Goal: Communication & Community: Connect with others

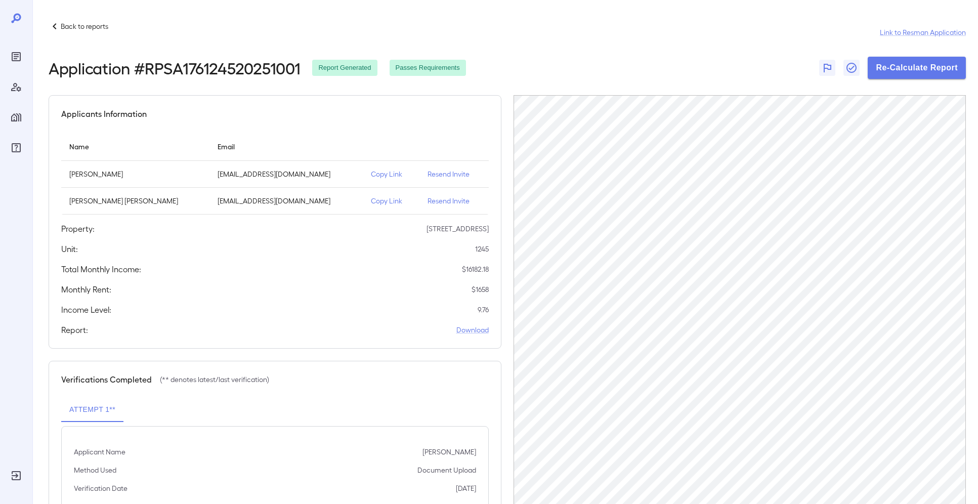
scroll to position [51, 0]
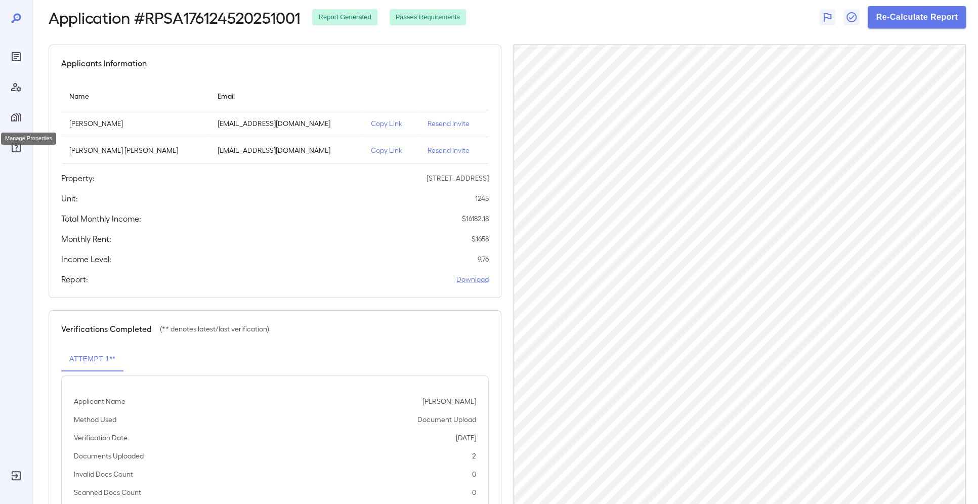
click at [16, 120] on icon "Manage Properties" at bounding box center [16, 117] width 10 height 8
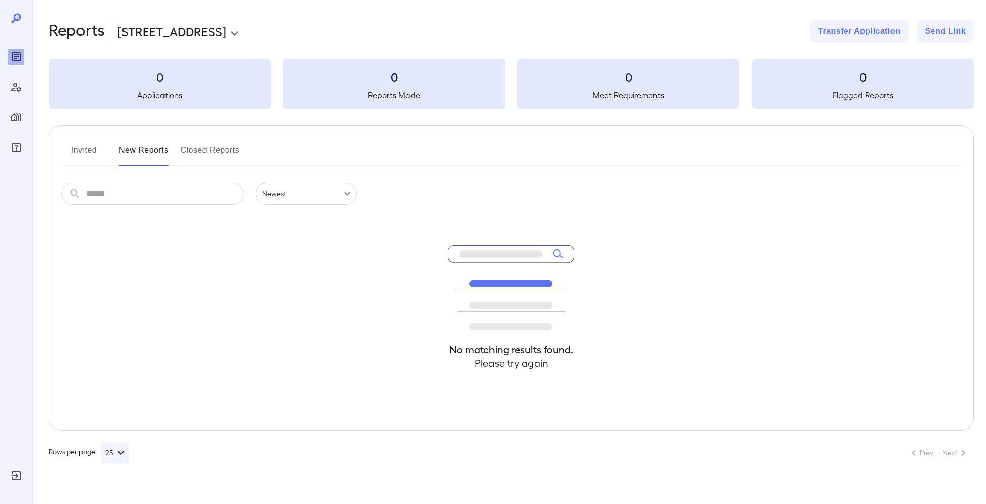
click at [17, 119] on icon "Manage Properties" at bounding box center [16, 117] width 10 height 8
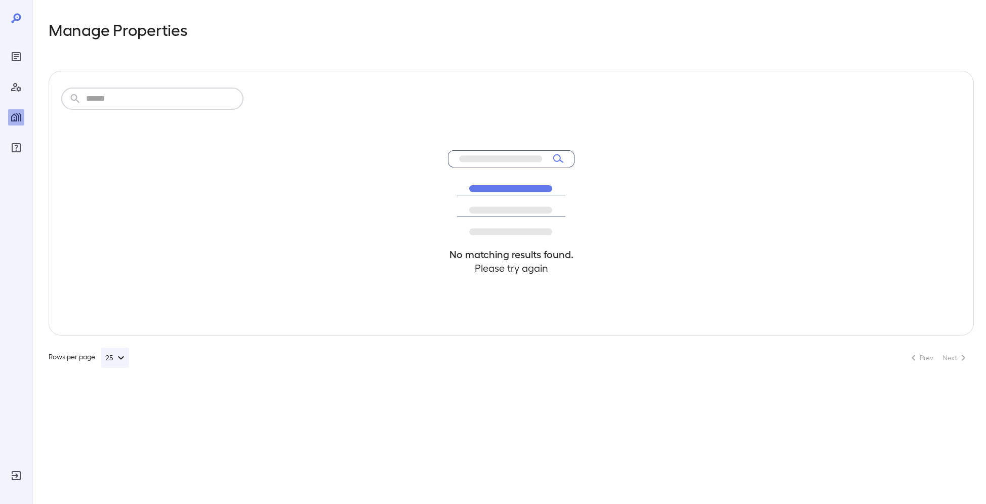
click at [141, 92] on input "text" at bounding box center [164, 99] width 157 height 22
click at [12, 477] on icon "Log Out" at bounding box center [16, 475] width 9 height 9
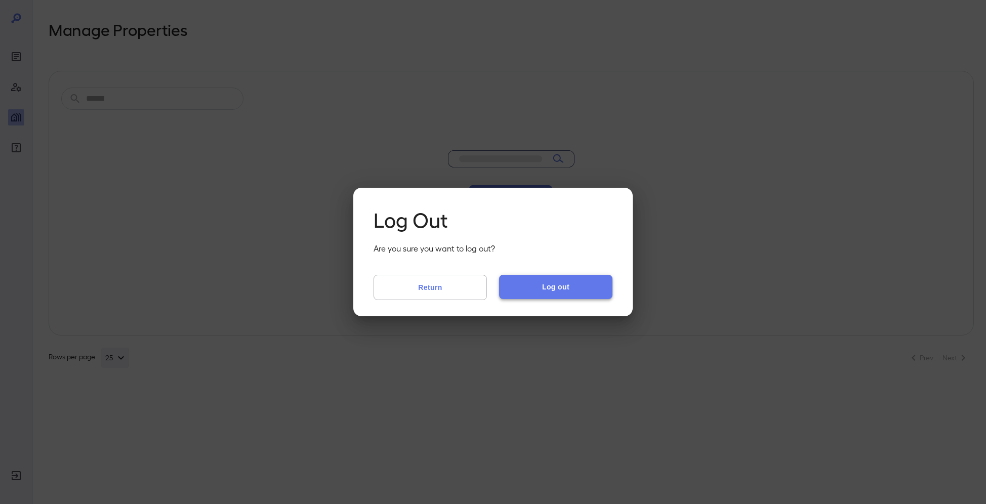
click at [568, 290] on button "Log out" at bounding box center [555, 287] width 113 height 24
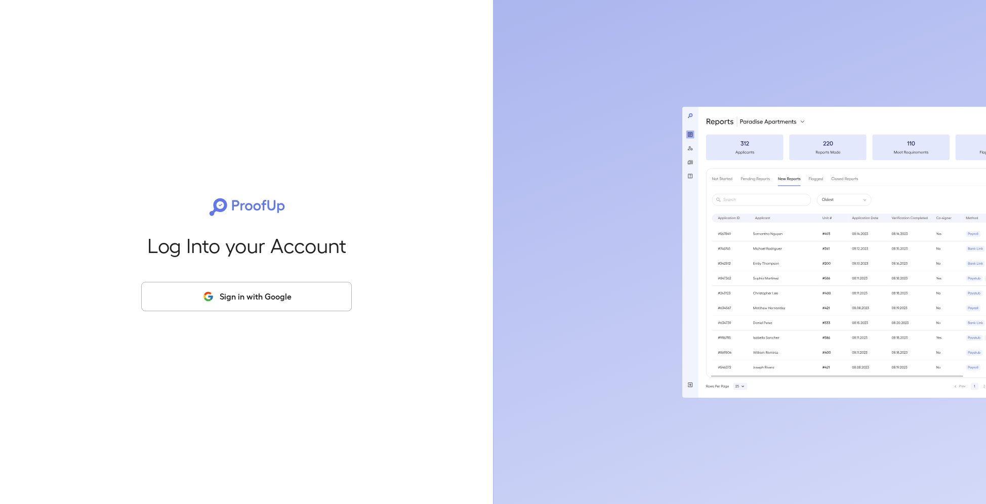
click at [332, 325] on div "Log Into your Account Sign in with Google" at bounding box center [246, 252] width 461 height 504
click at [328, 305] on button "Sign in with Google" at bounding box center [246, 296] width 211 height 29
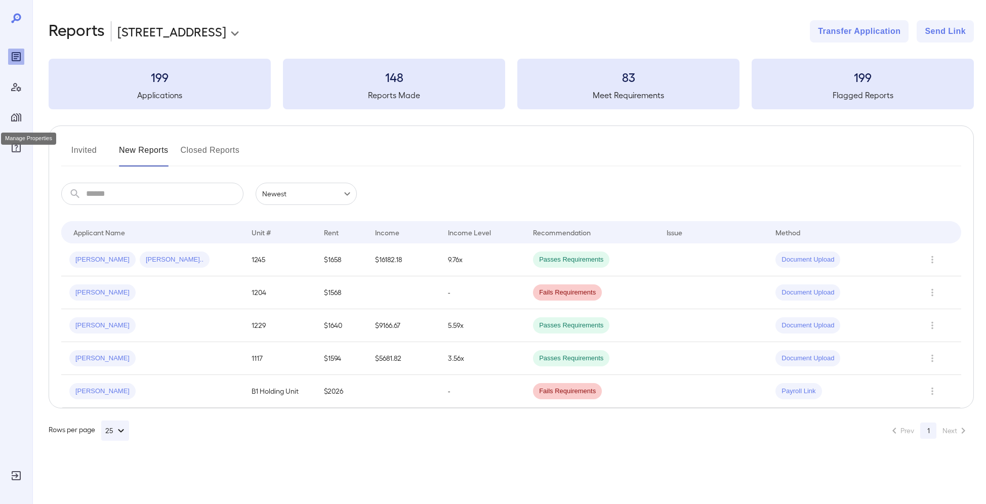
click at [13, 121] on icon "Manage Properties" at bounding box center [16, 117] width 10 height 8
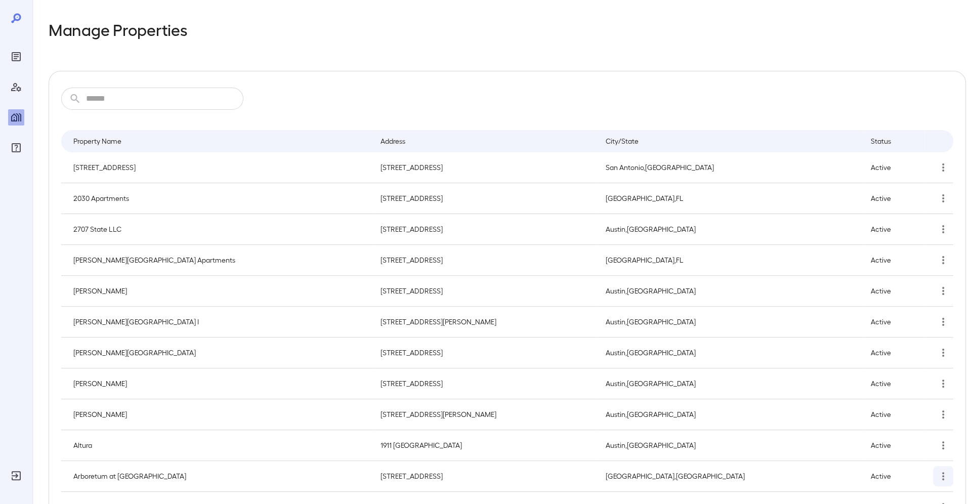
click at [951, 474] on button "simple table" at bounding box center [943, 476] width 20 height 20
click at [912, 465] on p "Edit Property" at bounding box center [924, 463] width 40 height 10
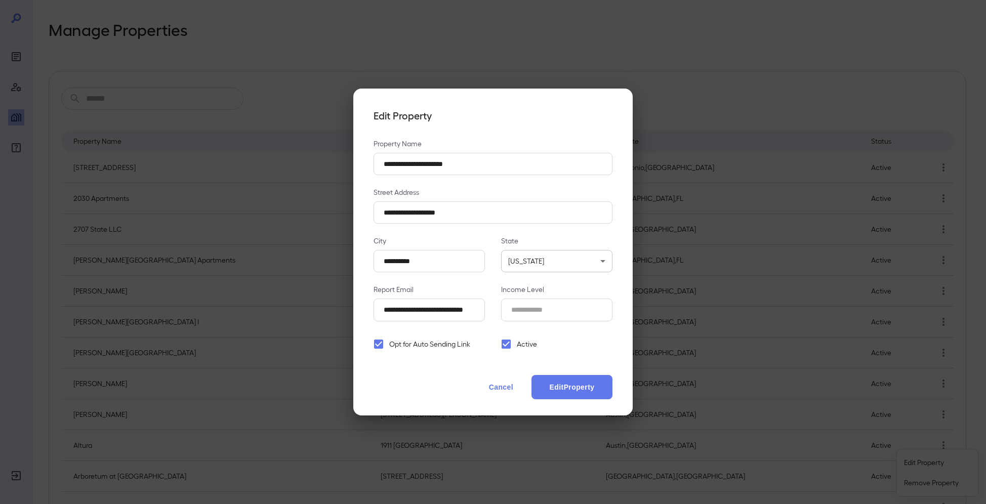
click at [512, 391] on button "Cancel" at bounding box center [501, 387] width 45 height 24
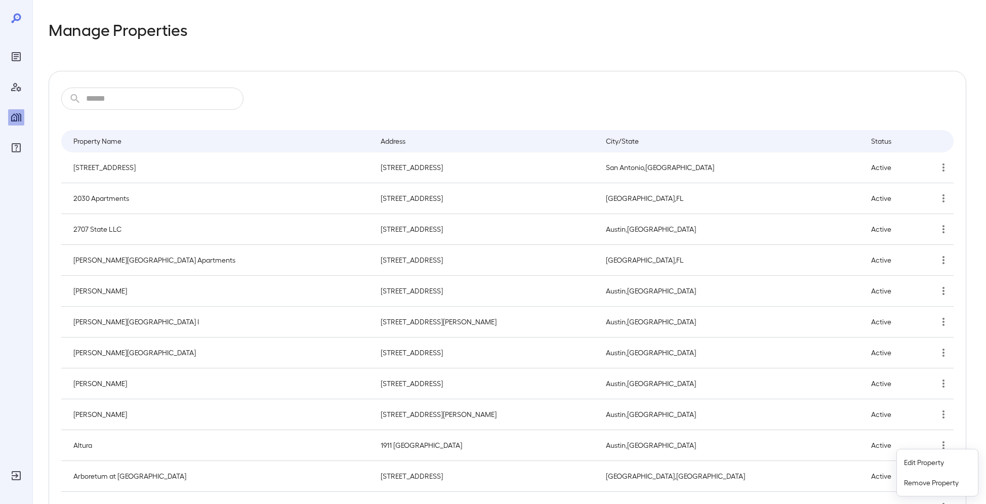
click at [16, 55] on div at bounding box center [493, 252] width 986 height 504
click at [17, 55] on icon "Reports" at bounding box center [16, 57] width 12 height 12
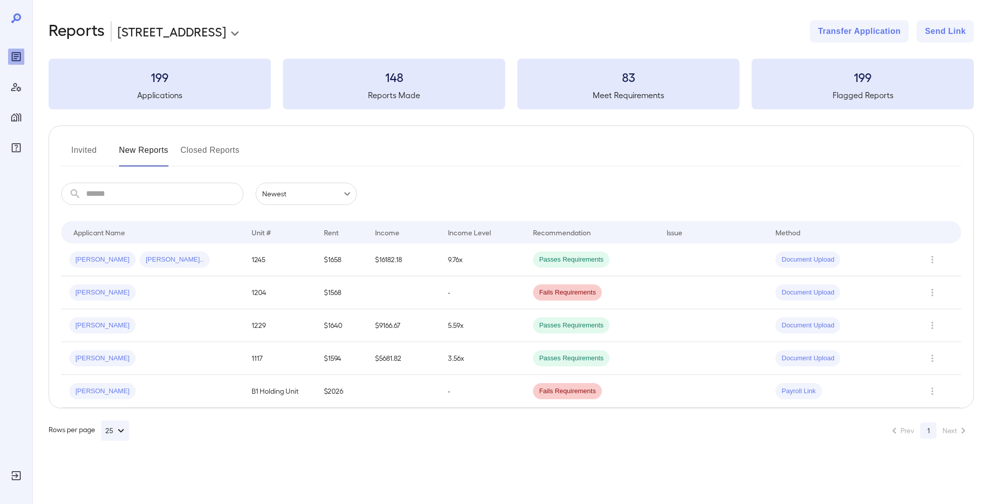
click at [86, 142] on button "Invited" at bounding box center [84, 154] width 46 height 24
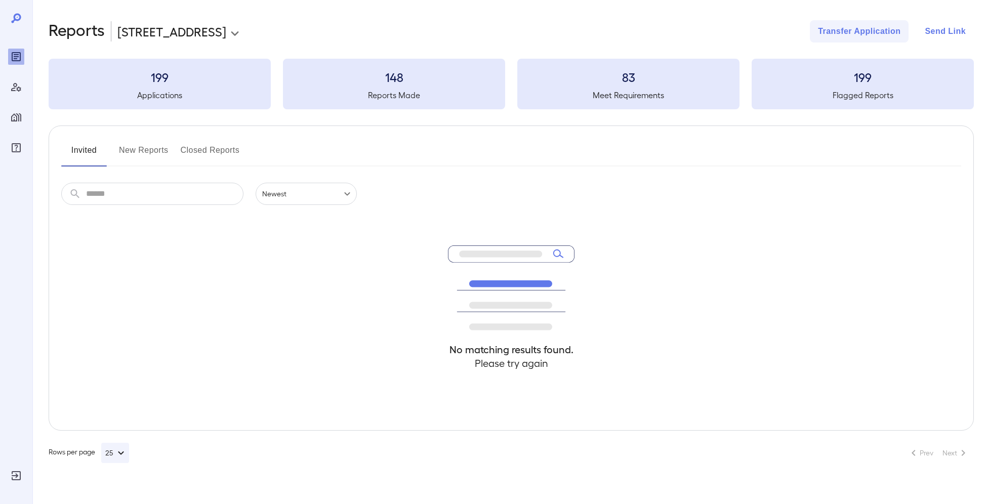
click at [930, 31] on button "Send Link" at bounding box center [945, 31] width 57 height 22
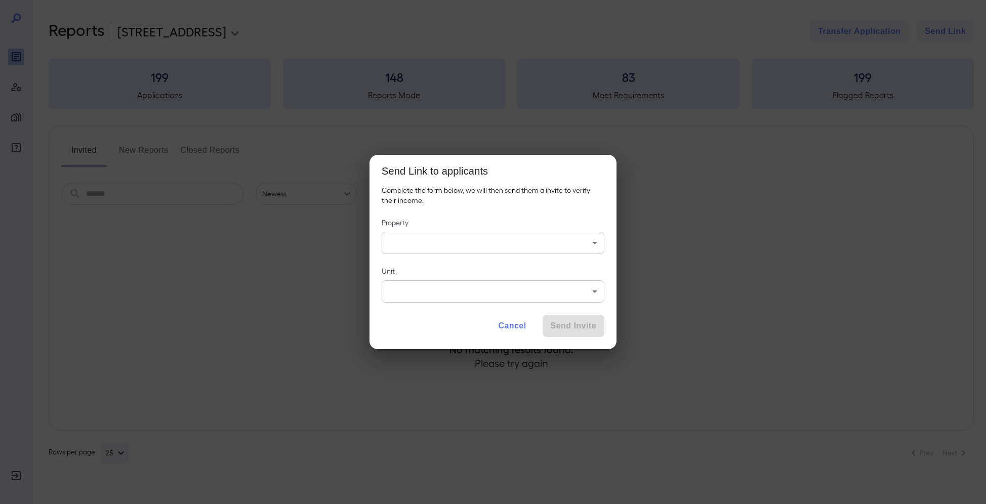
click at [515, 254] on div "Complete the form below, we will then send them a invite to verify their income…" at bounding box center [492, 248] width 247 height 126
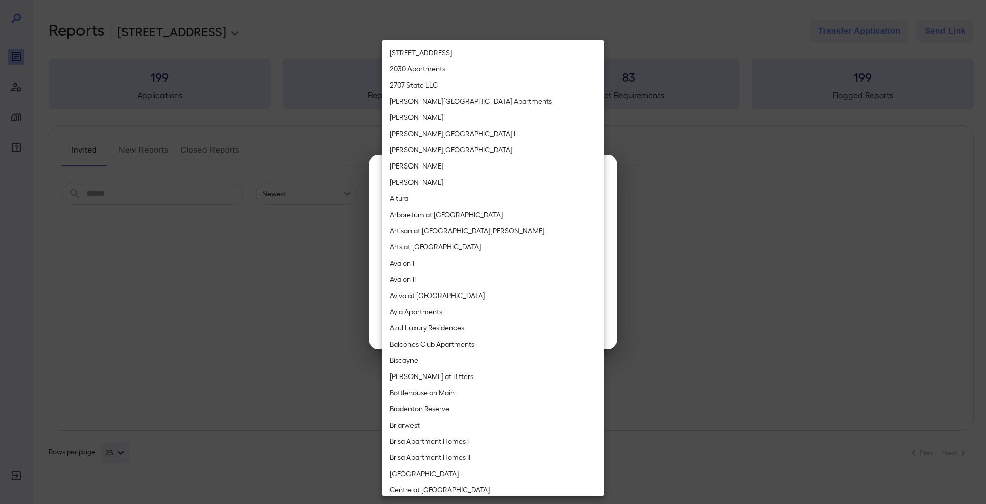
click at [507, 250] on body "**********" at bounding box center [493, 252] width 986 height 504
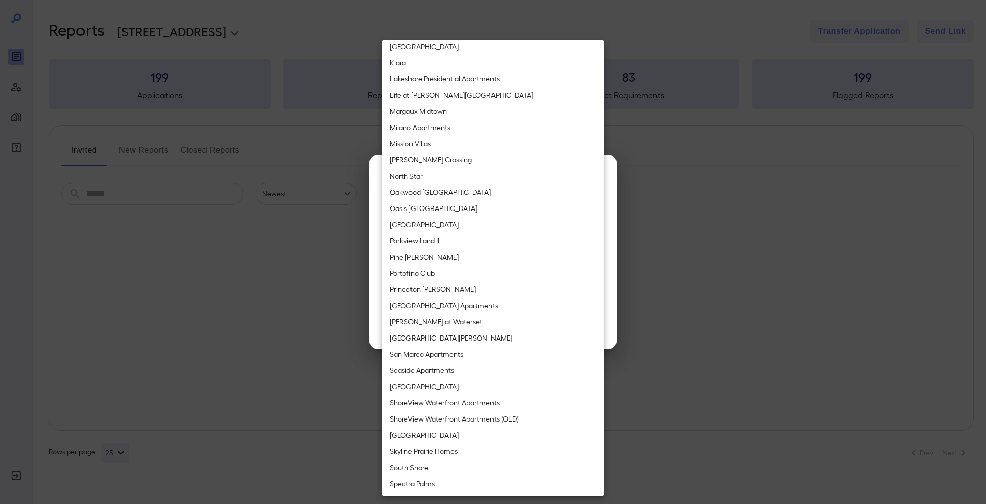
scroll to position [860, 0]
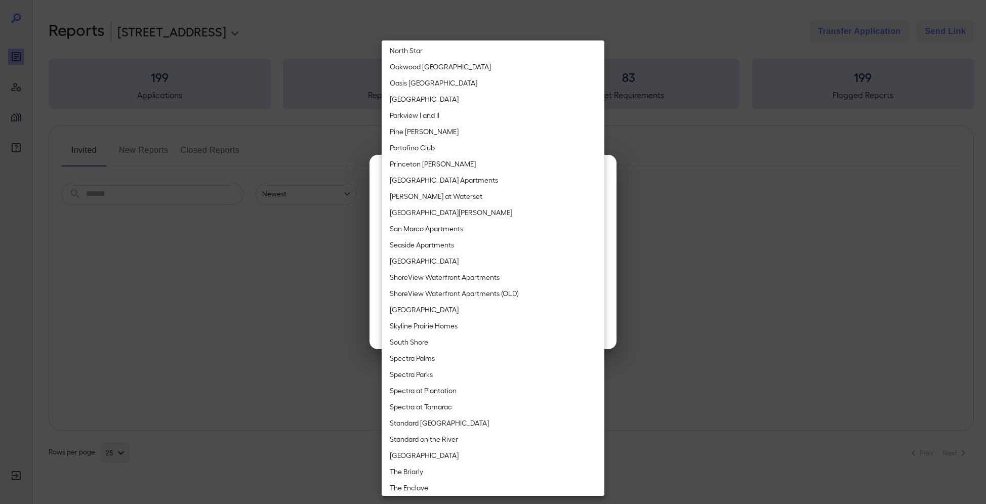
click at [466, 311] on li "[GEOGRAPHIC_DATA]" at bounding box center [493, 310] width 223 height 16
type input "**********"
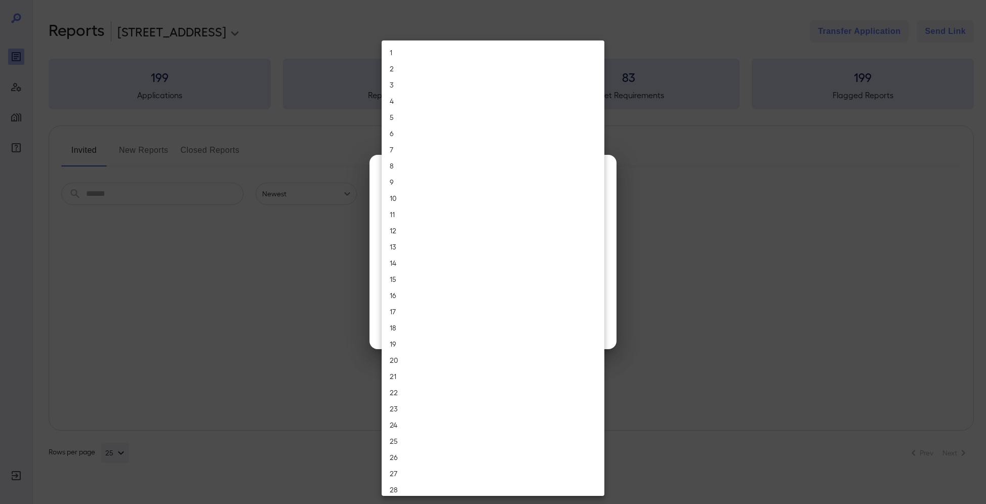
click at [443, 295] on body "**********" at bounding box center [493, 252] width 986 height 504
click at [450, 315] on li "17" at bounding box center [493, 312] width 223 height 16
type input "**"
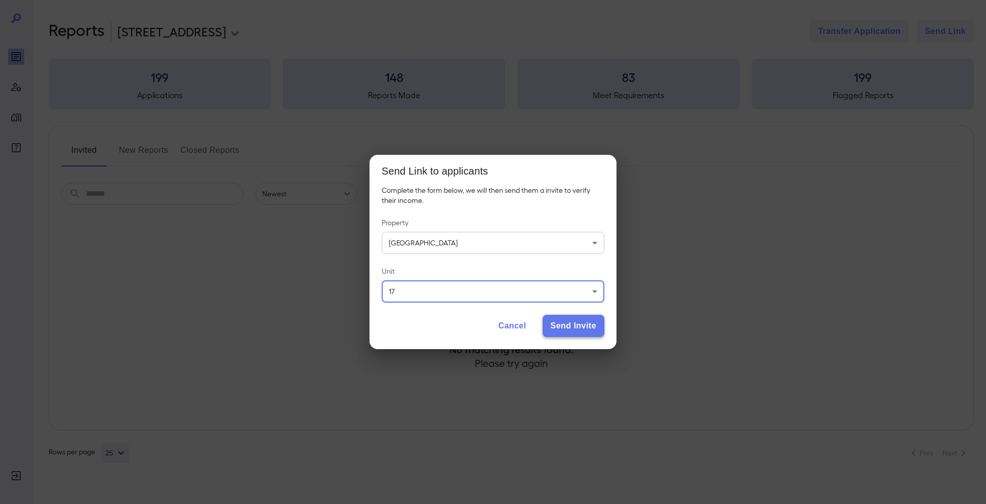
click at [576, 327] on button "Send Invite" at bounding box center [574, 326] width 62 height 22
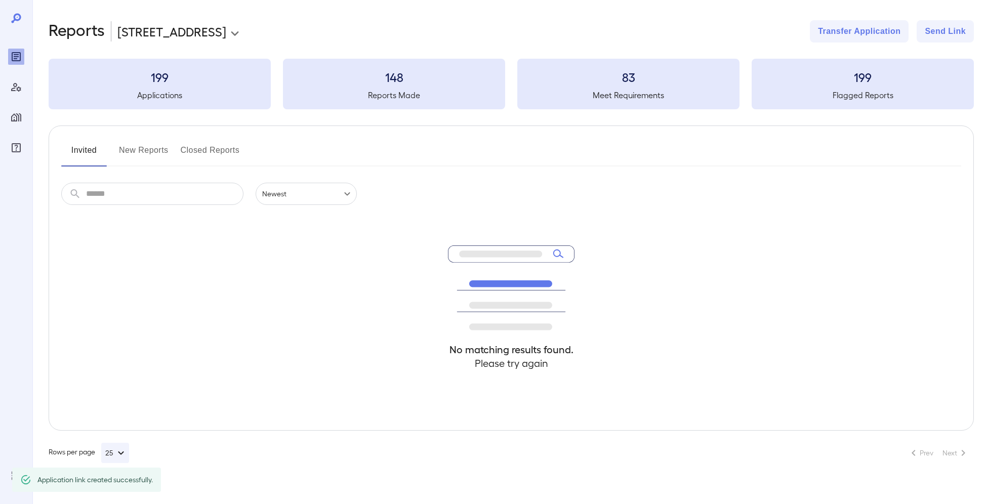
click at [149, 144] on button "New Reports" at bounding box center [144, 154] width 50 height 24
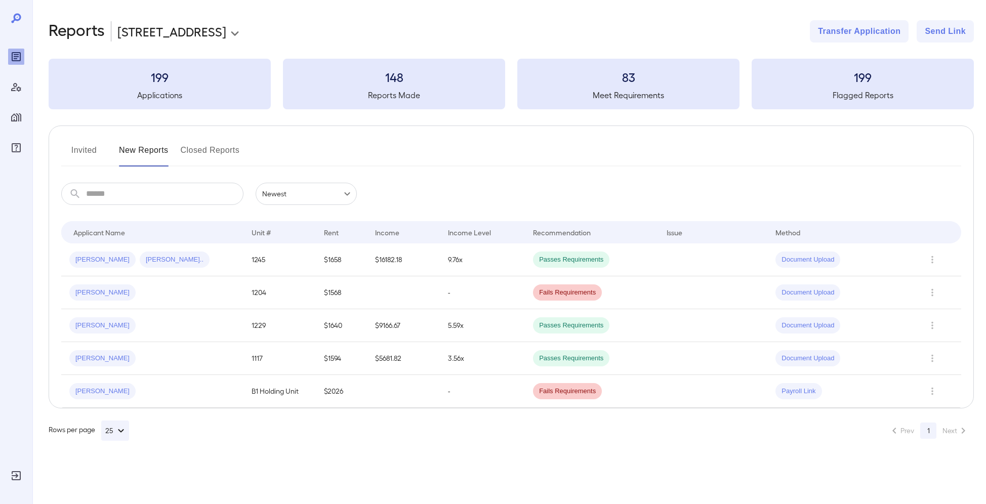
click at [68, 143] on button "Invited" at bounding box center [84, 154] width 46 height 24
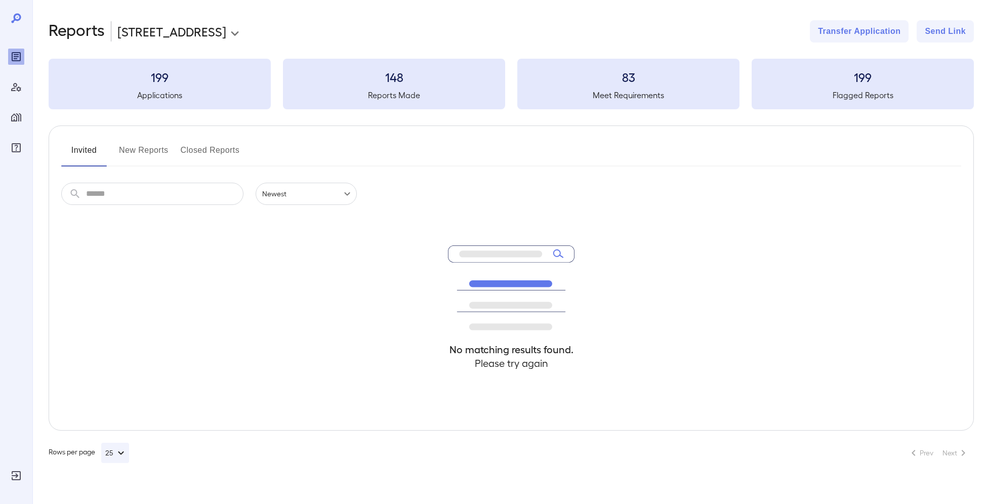
click at [153, 34] on body "**********" at bounding box center [493, 252] width 986 height 504
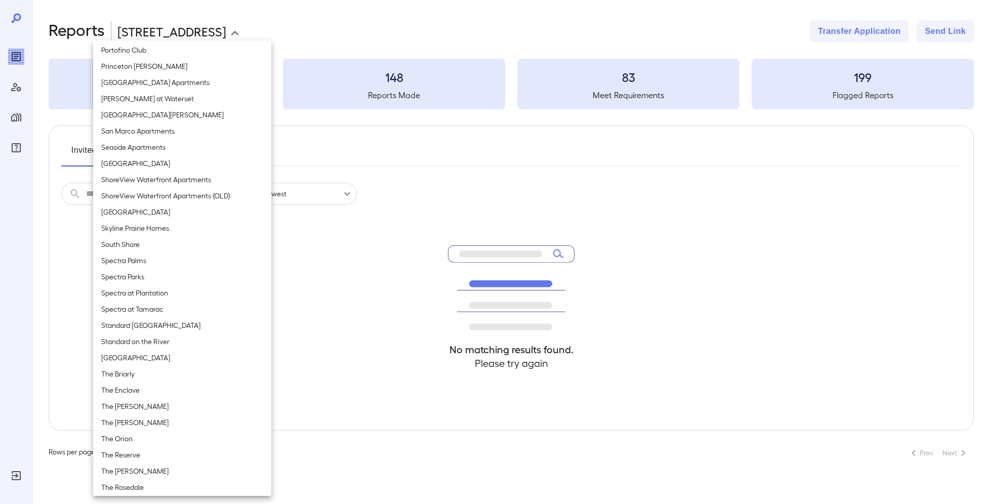
scroll to position [962, 0]
click at [163, 208] on li "[GEOGRAPHIC_DATA]" at bounding box center [182, 208] width 178 height 16
type input "**********"
